Goal: Check status: Check status

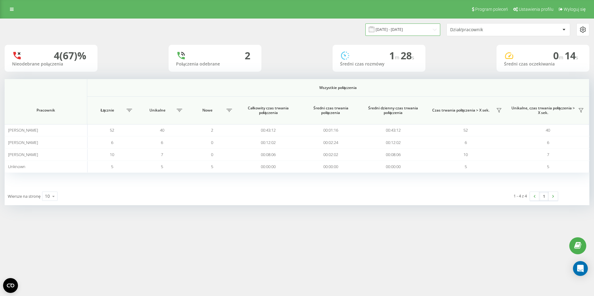
click at [413, 29] on input "[DATE] - [DATE]" at bounding box center [402, 30] width 75 height 12
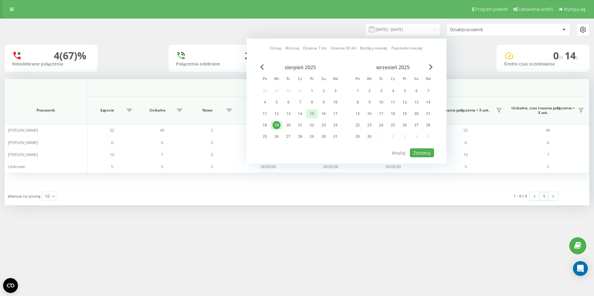
click at [315, 115] on div "15" at bounding box center [312, 113] width 12 height 9
click at [279, 126] on div "19" at bounding box center [276, 125] width 8 height 8
click at [291, 113] on div "13" at bounding box center [288, 114] width 8 height 8
click at [277, 126] on div "19" at bounding box center [276, 125] width 8 height 8
click at [421, 153] on button "Zastosuj" at bounding box center [422, 152] width 24 height 9
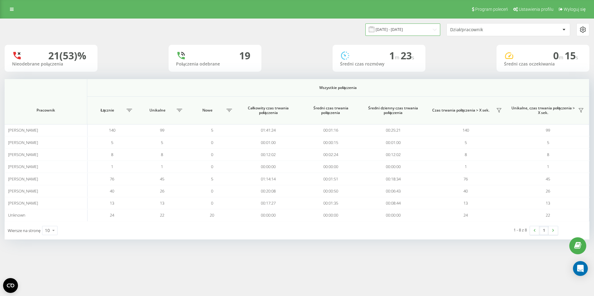
click at [417, 25] on input "[DATE] - [DATE]" at bounding box center [402, 30] width 75 height 12
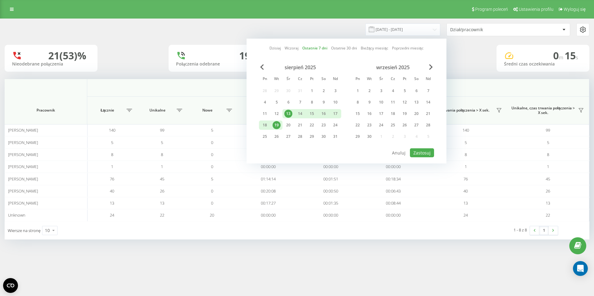
click at [279, 126] on div "19" at bounding box center [276, 125] width 8 height 8
click at [424, 153] on button "Zastosuj" at bounding box center [422, 152] width 24 height 9
type input "[DATE] - [DATE]"
